Goal: Communication & Community: Ask a question

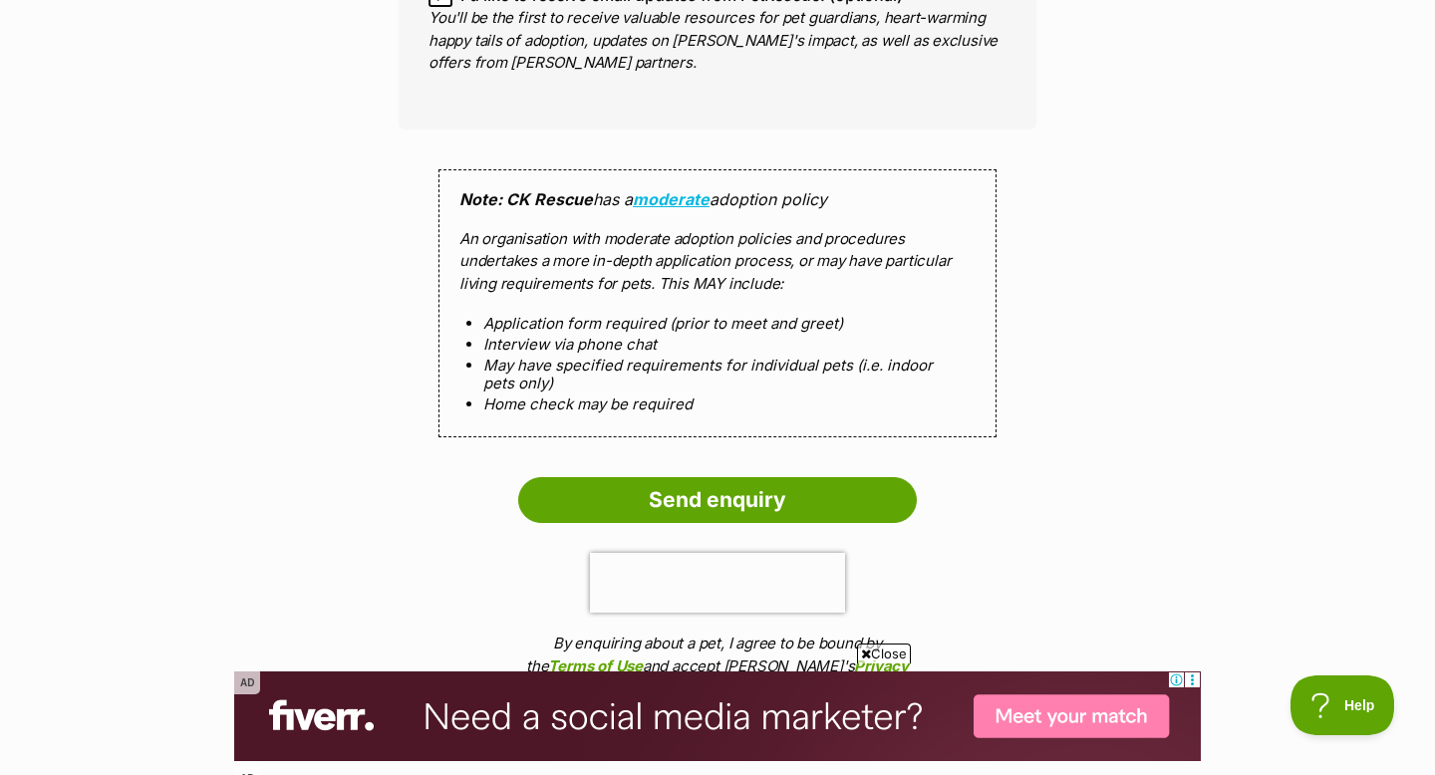
scroll to position [1740, 0]
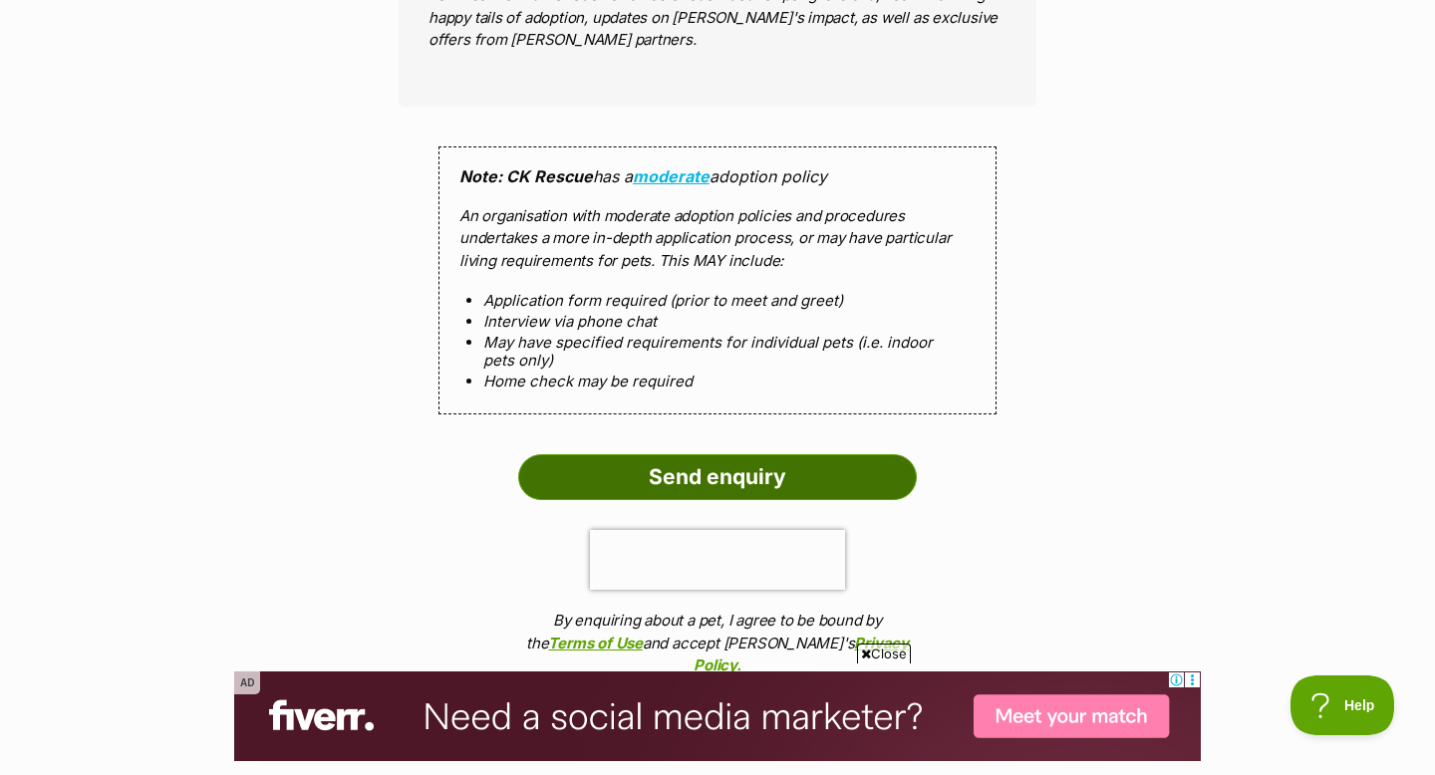
click at [649, 454] on input "Send enquiry" at bounding box center [717, 477] width 399 height 46
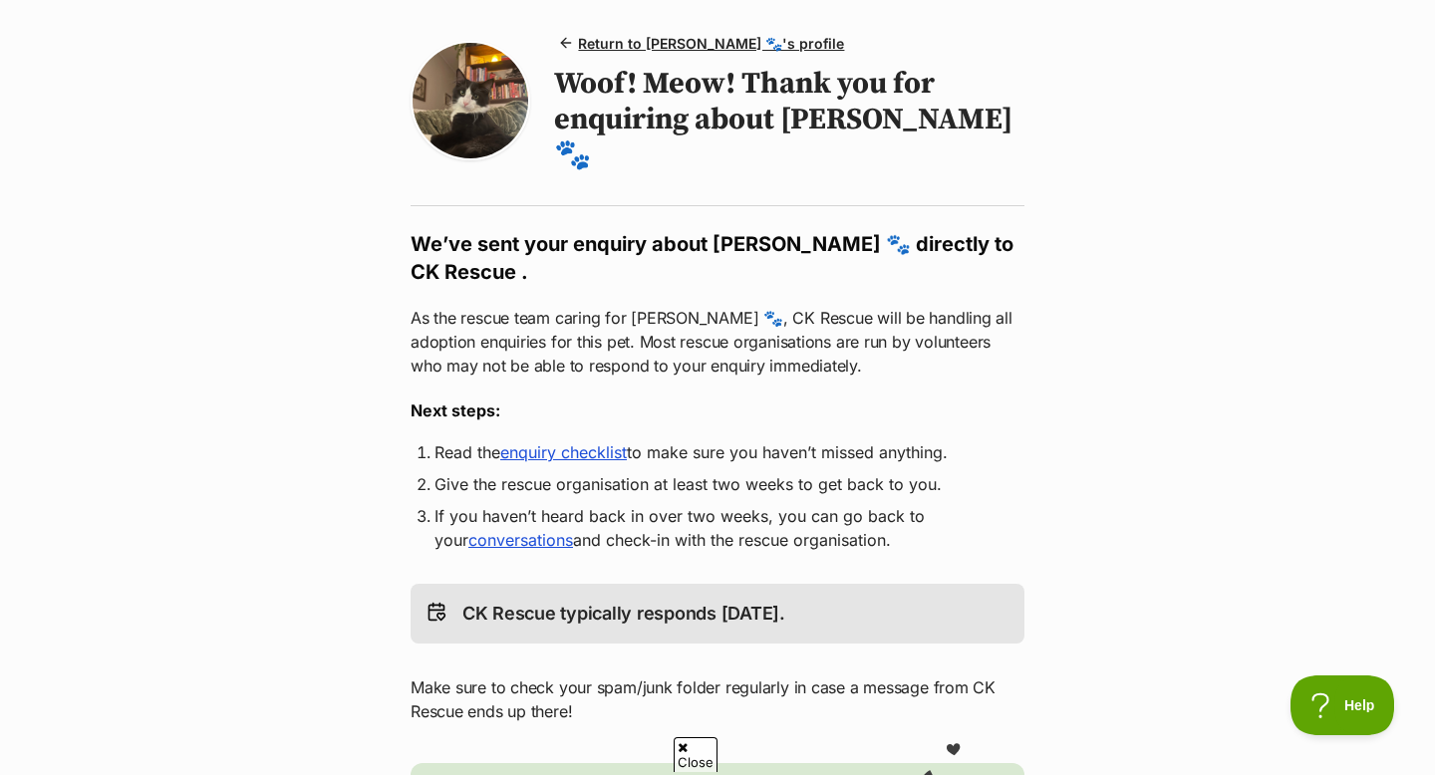
scroll to position [160, 0]
